Goal: Check status: Check status

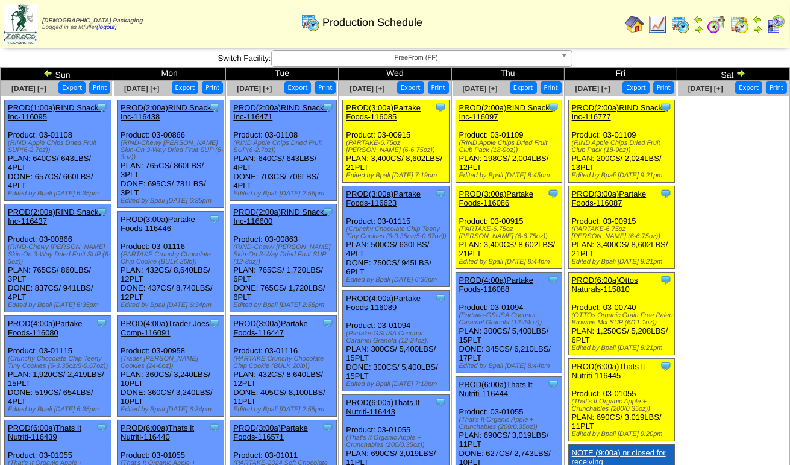
click at [741, 74] on img at bounding box center [741, 73] width 10 height 10
